Goal: Information Seeking & Learning: Learn about a topic

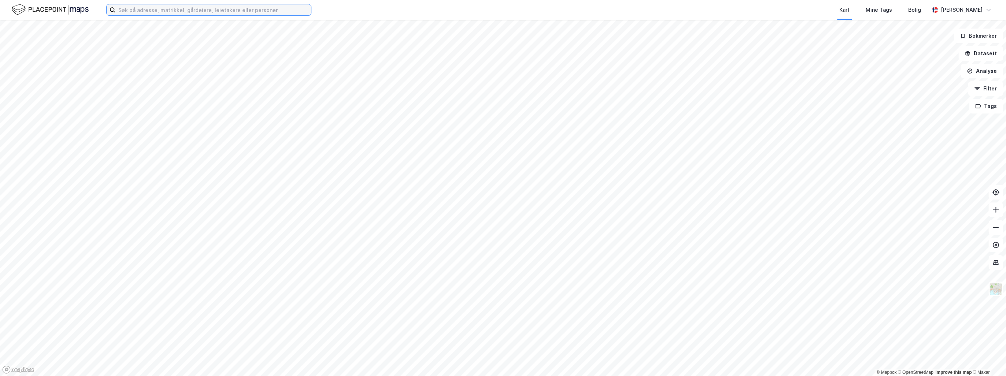
click at [151, 9] on input at bounding box center [213, 9] width 196 height 11
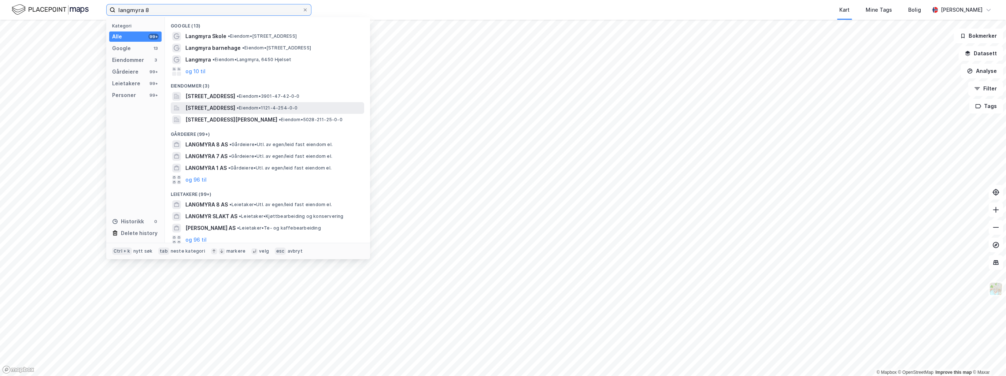
type input "langmyra 8"
click at [224, 107] on span "[STREET_ADDRESS]" at bounding box center [210, 108] width 50 height 9
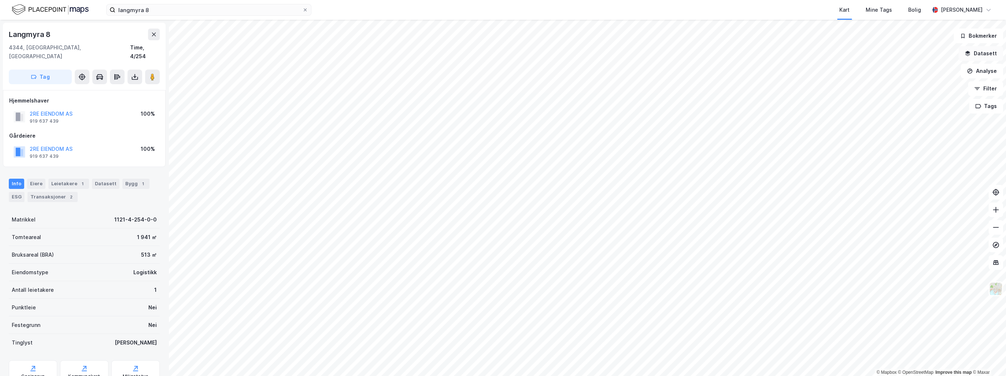
click at [991, 51] on button "Datasett" at bounding box center [980, 53] width 45 height 15
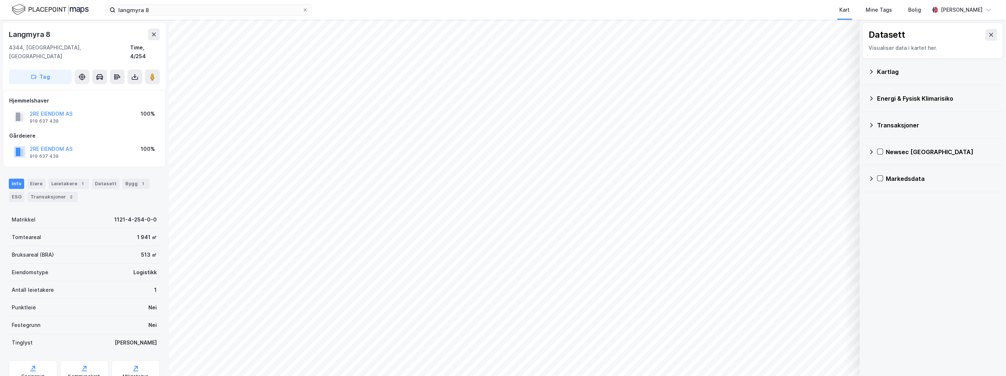
click at [872, 96] on icon at bounding box center [871, 99] width 6 height 6
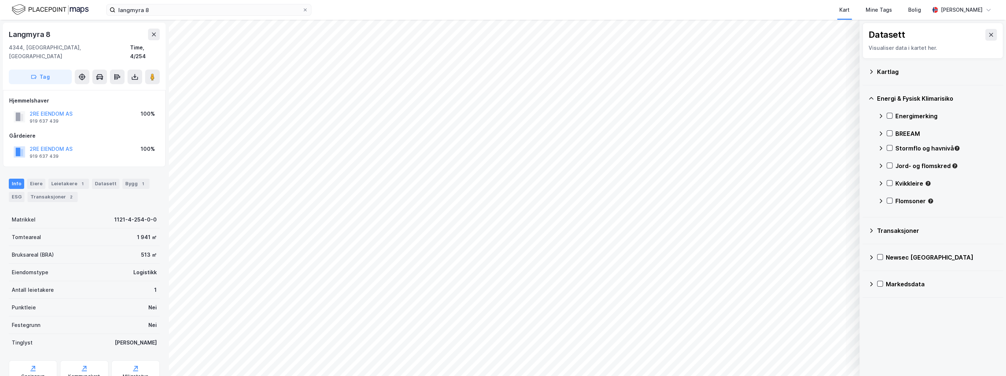
click at [892, 115] on div "Energimerking" at bounding box center [937, 116] width 119 height 18
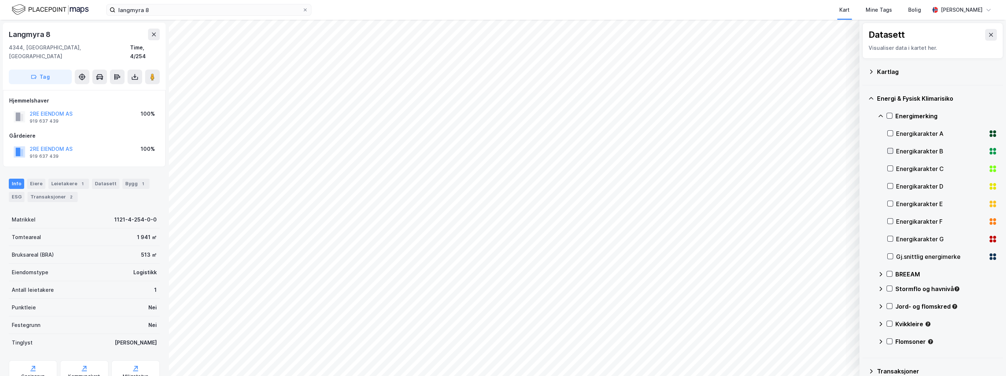
click at [890, 149] on icon at bounding box center [890, 150] width 5 height 5
click at [890, 132] on icon at bounding box center [890, 133] width 5 height 5
click at [890, 168] on icon at bounding box center [890, 168] width 5 height 5
click at [890, 185] on icon at bounding box center [890, 186] width 5 height 5
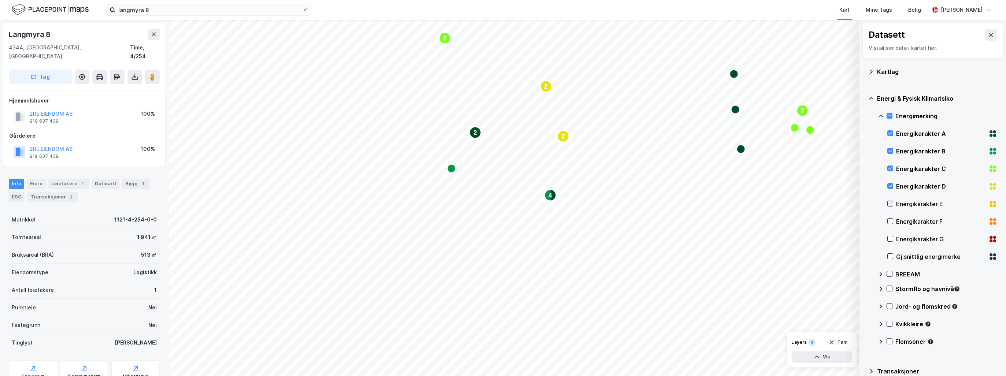
click at [890, 203] on icon at bounding box center [890, 203] width 5 height 5
click at [890, 221] on icon at bounding box center [890, 221] width 5 height 5
click at [889, 234] on div "Energikarakter G" at bounding box center [942, 239] width 110 height 18
